Goal: Task Accomplishment & Management: Manage account settings

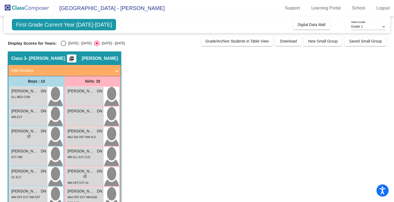
click at [61, 44] on div "Select an option" at bounding box center [63, 43] width 5 height 5
click at [63, 46] on input "[DATE] - [DATE]" at bounding box center [63, 46] width 0 height 0
radio input "true"
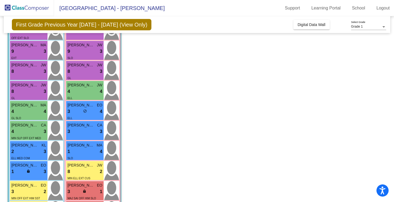
scroll to position [43, 0]
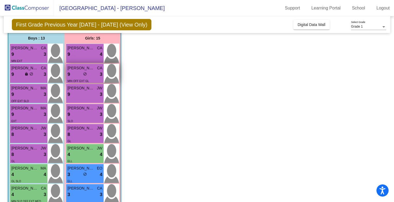
click at [80, 82] on span "MIN OFF EXT GL" at bounding box center [78, 80] width 21 height 3
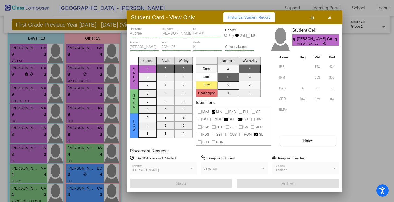
click at [369, 75] on div at bounding box center [197, 101] width 394 height 202
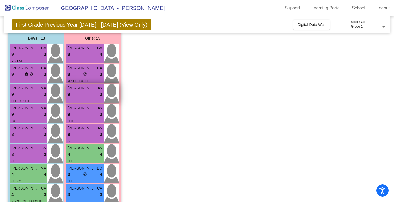
click at [85, 102] on div "Camila [PERSON_NAME] 9 lock do_not_disturb_alt 3" at bounding box center [85, 93] width 38 height 19
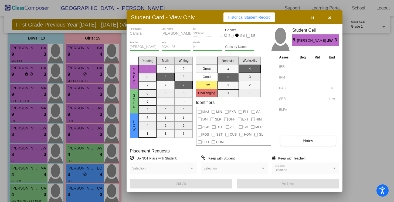
click at [305, 140] on span "Notes" at bounding box center [308, 140] width 10 height 4
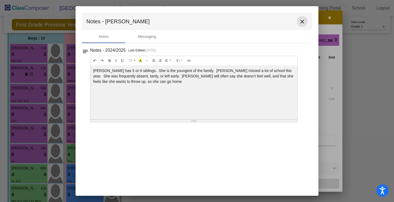
click at [303, 20] on mat-icon "close" at bounding box center [302, 21] width 6 height 6
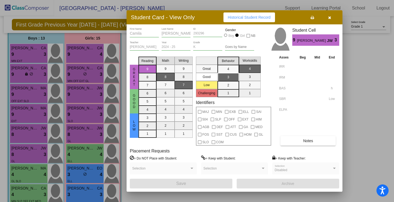
click at [329, 18] on icon "button" at bounding box center [329, 18] width 3 height 4
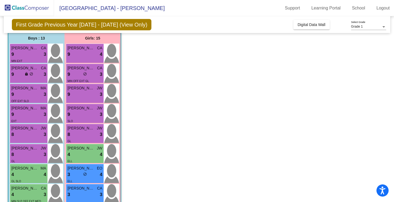
click at [356, 27] on span "Grade 1" at bounding box center [357, 27] width 12 height 4
click at [367, 43] on div at bounding box center [197, 101] width 394 height 202
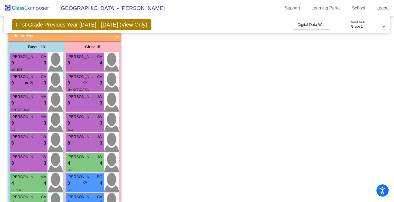
scroll to position [35, 0]
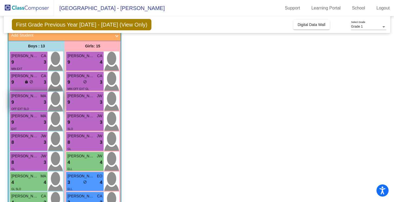
click at [31, 98] on span "[PERSON_NAME] [PERSON_NAME]" at bounding box center [24, 96] width 27 height 6
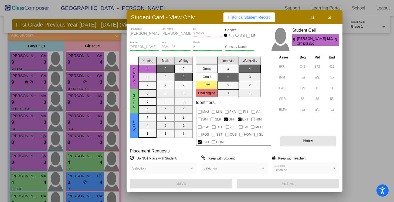
click at [308, 141] on span "Notes" at bounding box center [308, 140] width 10 height 4
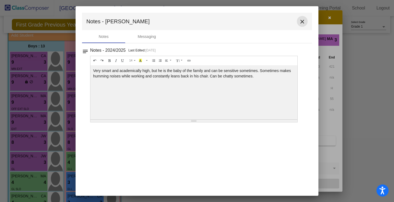
click at [304, 20] on mat-icon "close" at bounding box center [302, 21] width 6 height 6
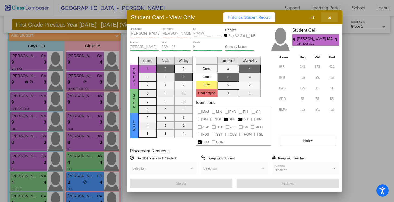
click at [329, 19] on icon "button" at bounding box center [329, 18] width 3 height 4
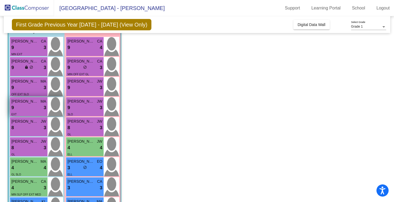
scroll to position [51, 0]
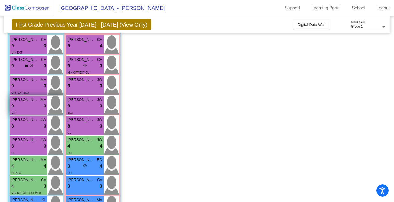
click at [23, 108] on div "9 lock do_not_disturb_alt 3" at bounding box center [28, 105] width 35 height 7
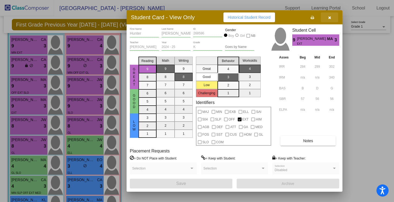
click at [331, 18] on icon "button" at bounding box center [329, 18] width 3 height 4
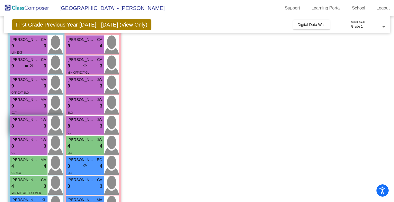
click at [37, 126] on div "8 lock do_not_disturb_alt 3" at bounding box center [28, 125] width 35 height 7
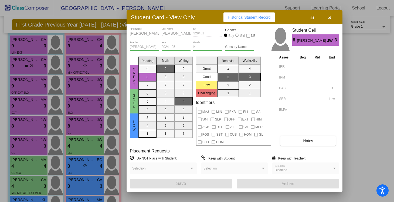
click at [302, 141] on button "Notes" at bounding box center [308, 141] width 55 height 10
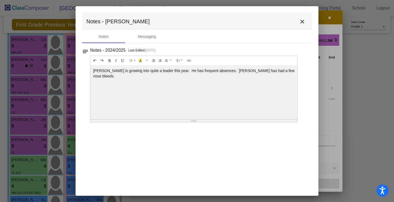
click at [302, 24] on mat-icon "close" at bounding box center [302, 21] width 6 height 6
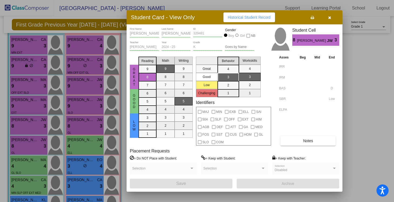
click at [331, 16] on button "button" at bounding box center [329, 17] width 17 height 10
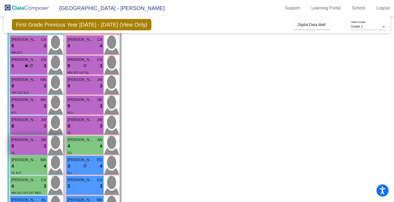
click at [43, 145] on div "8 lock do_not_disturb_alt 3" at bounding box center [28, 145] width 35 height 7
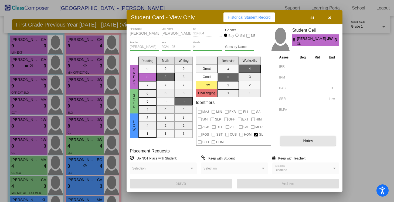
click at [290, 140] on button "Notes" at bounding box center [308, 141] width 55 height 10
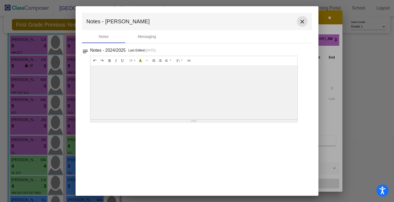
click at [304, 20] on mat-icon "close" at bounding box center [302, 21] width 6 height 6
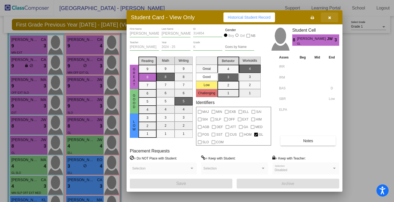
click at [328, 17] on icon "button" at bounding box center [329, 18] width 3 height 4
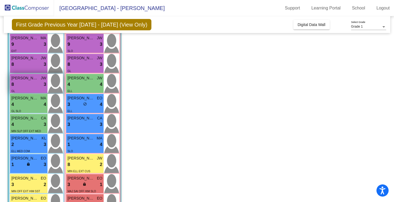
scroll to position [126, 0]
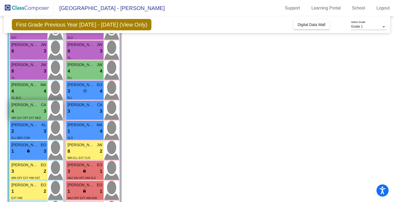
click at [31, 113] on div "4 lock do_not_disturb_alt 3" at bounding box center [28, 111] width 35 height 7
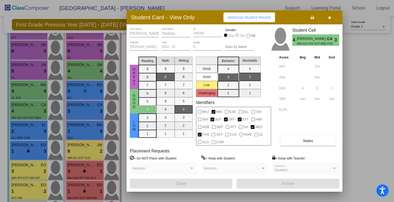
click at [312, 140] on span "Notes" at bounding box center [308, 140] width 10 height 4
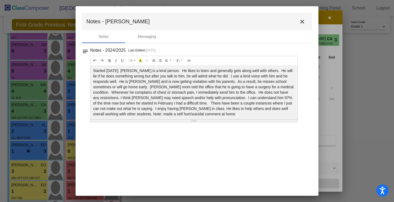
scroll to position [0, 0]
click at [304, 21] on mat-icon "close" at bounding box center [302, 21] width 6 height 6
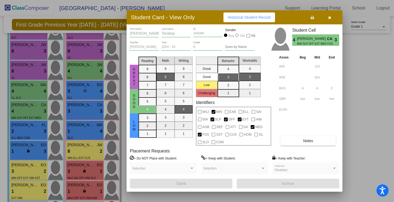
click at [328, 18] on icon "button" at bounding box center [329, 18] width 3 height 4
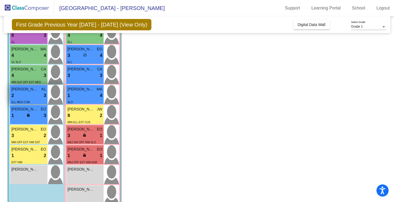
scroll to position [163, 0]
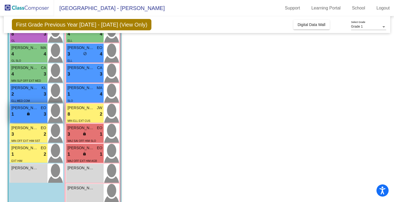
click at [26, 111] on div "1 lock do_not_disturb_alt 3" at bounding box center [28, 113] width 35 height 7
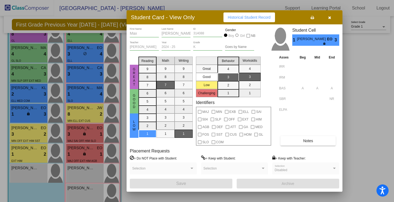
click at [310, 142] on span "Notes" at bounding box center [308, 140] width 10 height 4
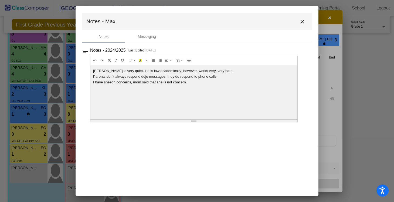
click at [303, 22] on mat-icon "close" at bounding box center [302, 21] width 6 height 6
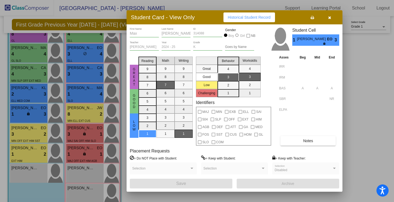
click at [328, 19] on button "button" at bounding box center [329, 17] width 17 height 10
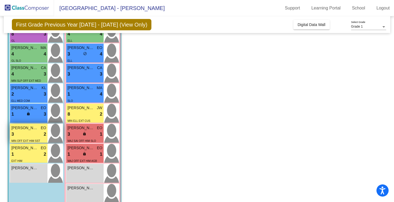
click at [33, 136] on div "3 lock do_not_disturb_alt 2" at bounding box center [28, 133] width 35 height 7
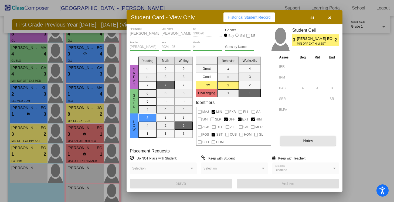
click at [311, 141] on span "Notes" at bounding box center [308, 140] width 10 height 4
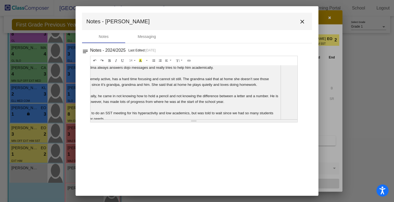
scroll to position [33, 0]
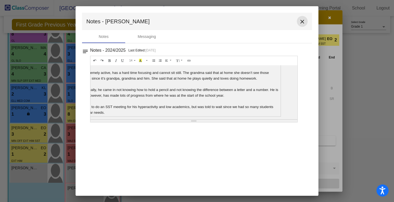
click at [304, 21] on mat-icon "close" at bounding box center [302, 21] width 6 height 6
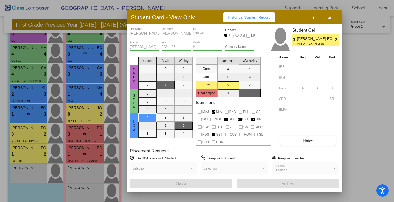
click at [331, 18] on icon "button" at bounding box center [329, 18] width 3 height 4
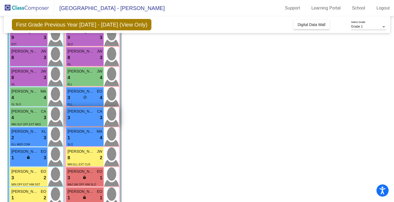
scroll to position [116, 0]
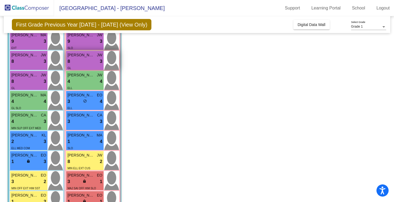
click at [83, 60] on div "8 lock do_not_disturb_alt 3" at bounding box center [85, 61] width 35 height 7
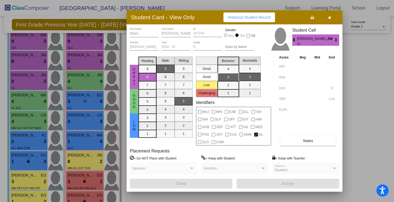
click at [311, 143] on button "Notes" at bounding box center [308, 141] width 55 height 10
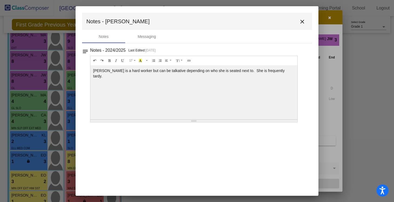
click at [303, 21] on mat-icon "close" at bounding box center [302, 21] width 6 height 6
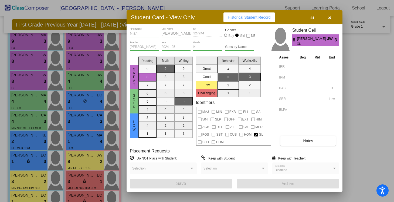
click at [333, 17] on button "button" at bounding box center [329, 17] width 17 height 10
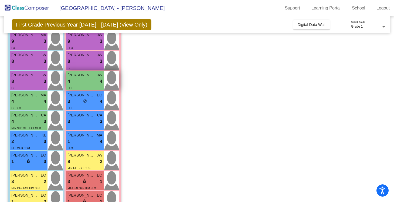
click at [86, 79] on div "4 lock do_not_disturb_alt 4" at bounding box center [85, 81] width 35 height 7
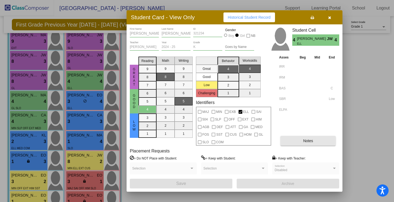
click at [308, 136] on button "Notes" at bounding box center [308, 141] width 55 height 10
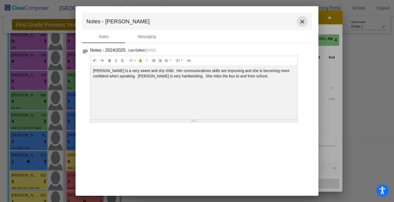
click at [301, 22] on mat-icon "close" at bounding box center [302, 21] width 6 height 6
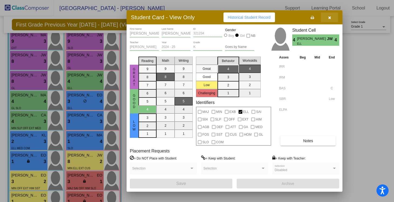
click at [327, 17] on button "button" at bounding box center [329, 17] width 17 height 10
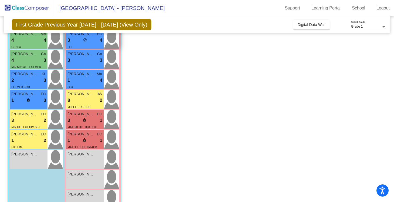
scroll to position [176, 0]
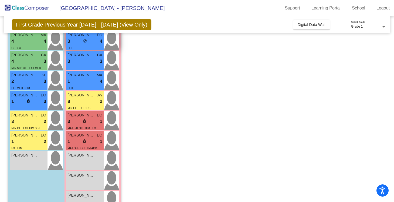
click at [84, 39] on span "do_not_disturb_alt" at bounding box center [85, 41] width 4 height 4
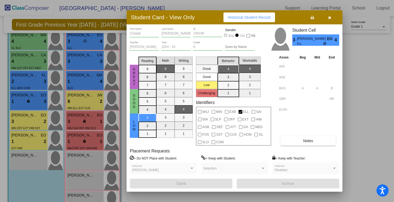
click at [292, 141] on button "Notes" at bounding box center [308, 141] width 55 height 10
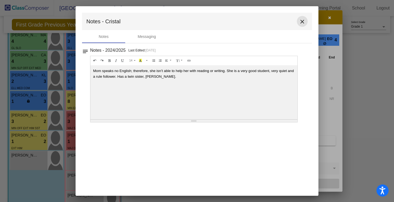
click at [305, 21] on mat-icon "close" at bounding box center [302, 21] width 6 height 6
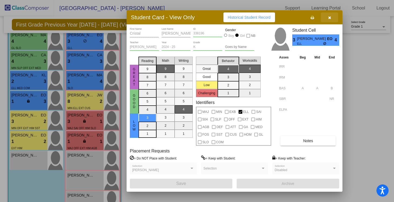
click at [328, 20] on button "button" at bounding box center [329, 17] width 17 height 10
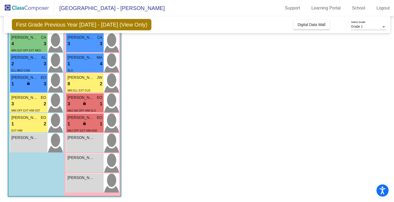
scroll to position [192, 0]
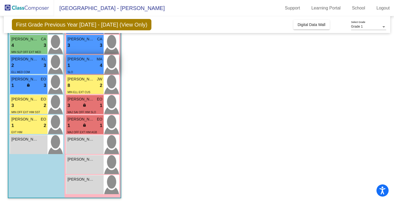
click at [89, 69] on div "SLO" at bounding box center [85, 72] width 35 height 6
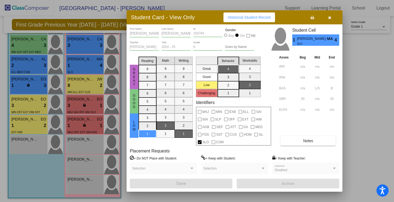
click at [304, 142] on span "Notes" at bounding box center [308, 140] width 10 height 4
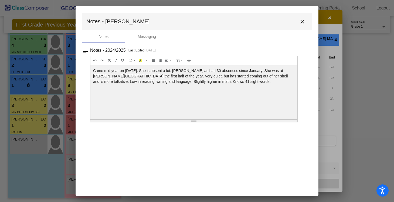
click at [303, 20] on mat-icon "close" at bounding box center [302, 21] width 6 height 6
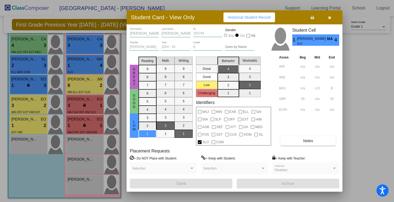
click at [329, 19] on icon "button" at bounding box center [329, 18] width 3 height 4
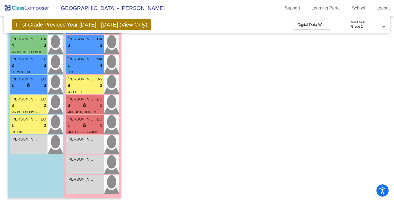
scroll to position [193, 0]
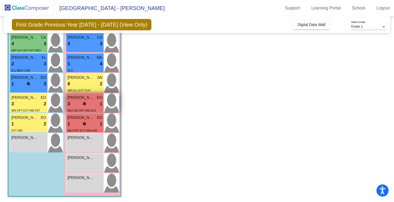
click at [94, 104] on div "3 lock do_not_disturb_alt 1" at bounding box center [85, 103] width 35 height 7
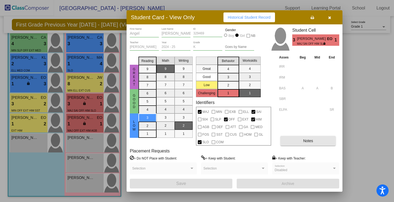
click at [295, 142] on button "Notes" at bounding box center [308, 141] width 55 height 10
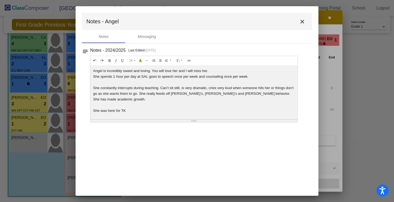
scroll to position [0, 0]
click at [302, 20] on mat-icon "close" at bounding box center [302, 21] width 6 height 6
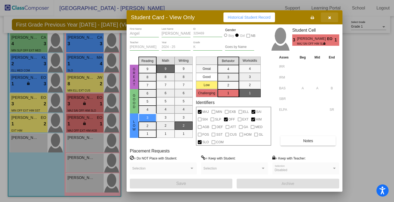
click at [331, 19] on icon "button" at bounding box center [329, 18] width 3 height 4
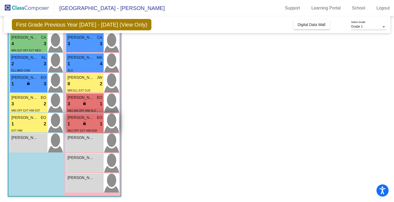
click at [89, 126] on div "1 lock do_not_disturb_alt 1" at bounding box center [85, 123] width 35 height 7
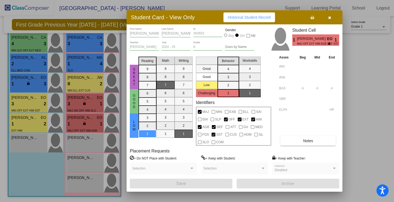
click at [307, 142] on span "Notes" at bounding box center [308, 140] width 10 height 4
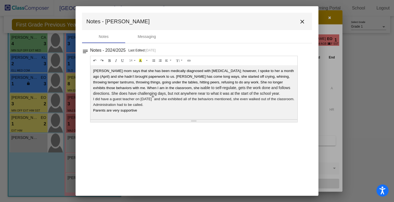
click at [304, 22] on mat-icon "close" at bounding box center [302, 21] width 6 height 6
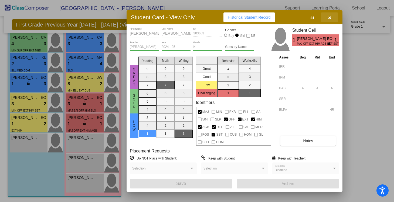
click at [333, 18] on button "button" at bounding box center [329, 17] width 17 height 10
